Goal: Check status: Check status

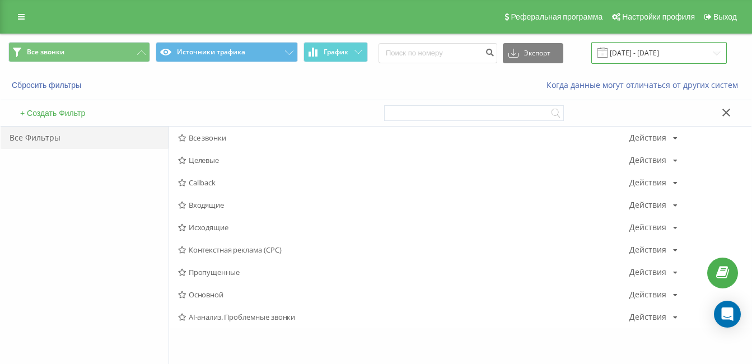
click at [649, 54] on input "[DATE] - [DATE]" at bounding box center [658, 53] width 135 height 22
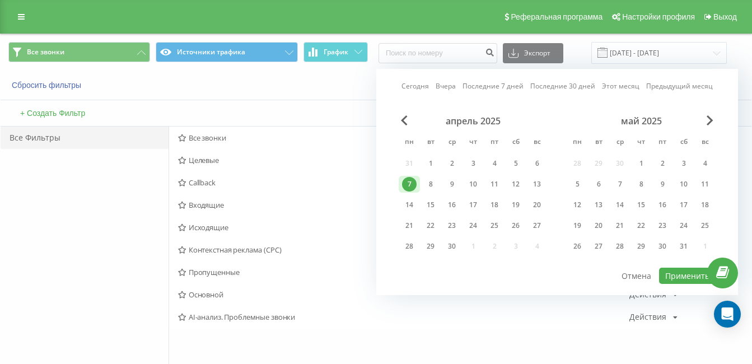
click at [411, 86] on link "Сегодня" at bounding box center [414, 86] width 27 height 11
click at [671, 274] on button "Применить" at bounding box center [687, 276] width 57 height 16
type input "[DATE] - [DATE]"
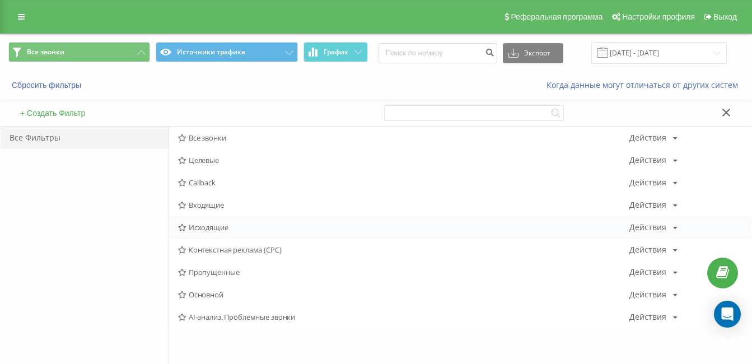
click at [202, 230] on span "Исходящие" at bounding box center [403, 227] width 451 height 8
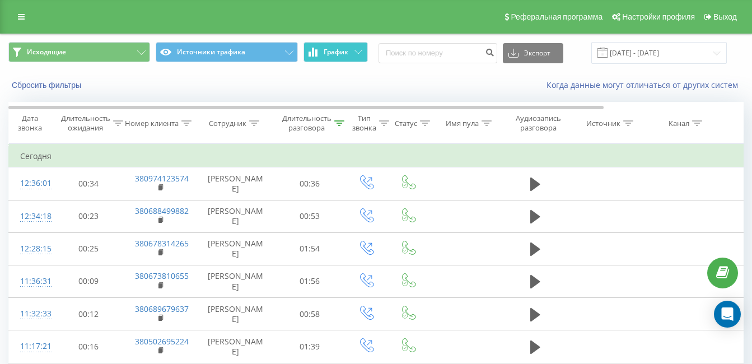
click at [359, 52] on icon at bounding box center [358, 52] width 8 height 4
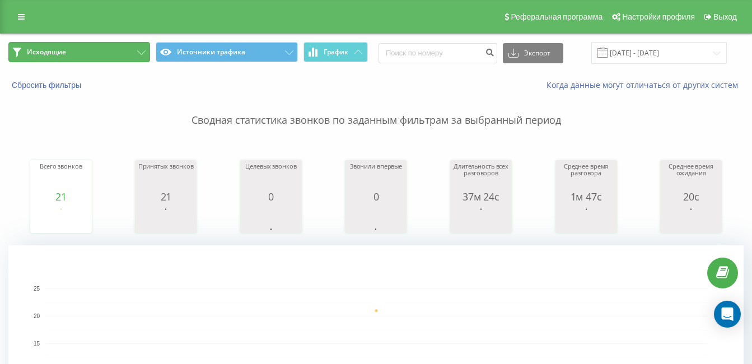
drag, startPoint x: 93, startPoint y: 44, endPoint x: 104, endPoint y: 55, distance: 15.4
click at [93, 44] on button "Исходящие" at bounding box center [79, 52] width 142 height 20
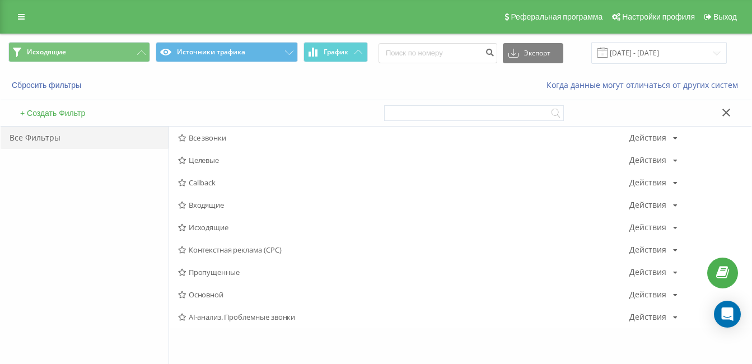
click at [207, 205] on span "Входящие" at bounding box center [403, 205] width 451 height 8
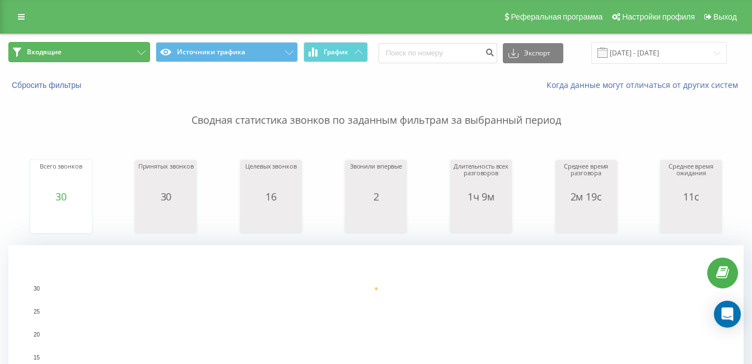
click at [83, 51] on button "Входящие" at bounding box center [79, 52] width 142 height 20
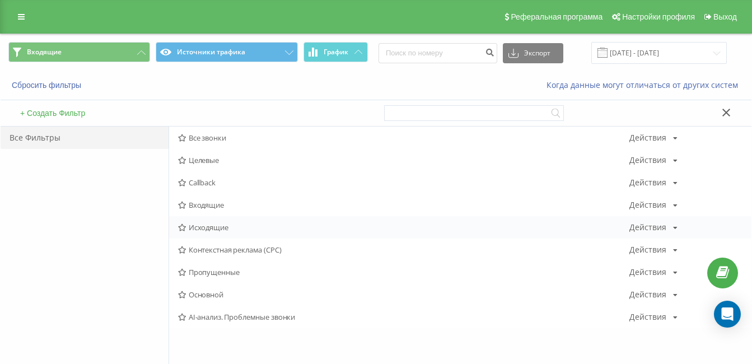
click at [196, 223] on span "Исходящие" at bounding box center [403, 227] width 451 height 8
